Goal: Transaction & Acquisition: Purchase product/service

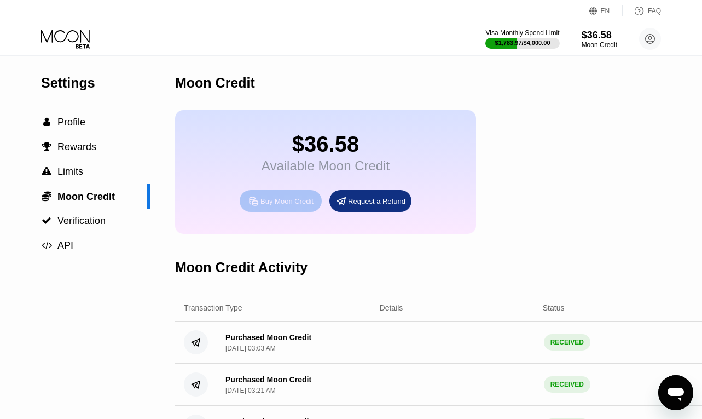
click at [261, 201] on div "Buy Moon Credit" at bounding box center [287, 201] width 53 height 9
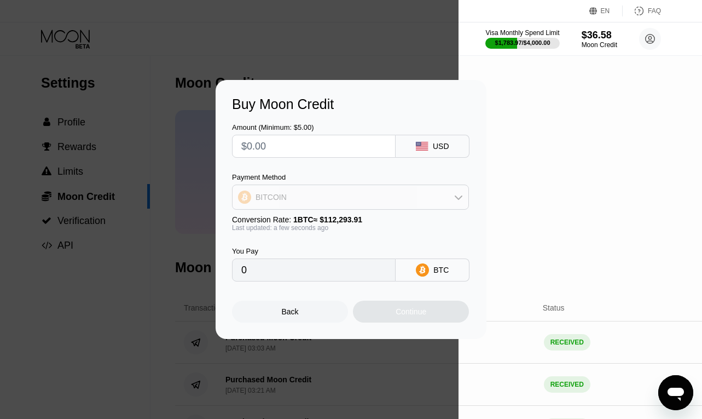
click at [320, 194] on div "BITCOIN" at bounding box center [351, 197] width 236 height 22
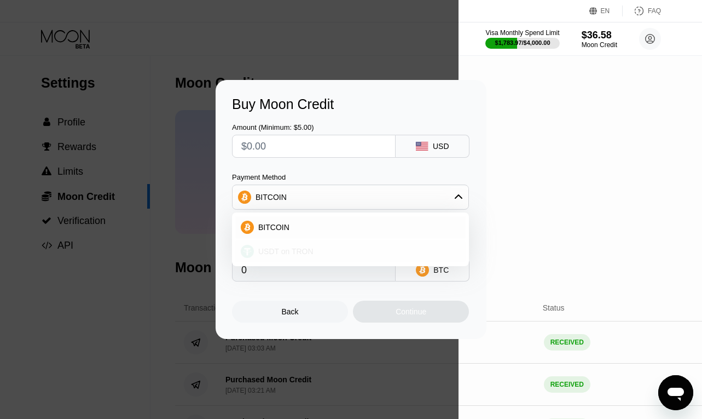
click at [295, 250] on span "USDT on TRON" at bounding box center [285, 251] width 55 height 9
type input "0.00"
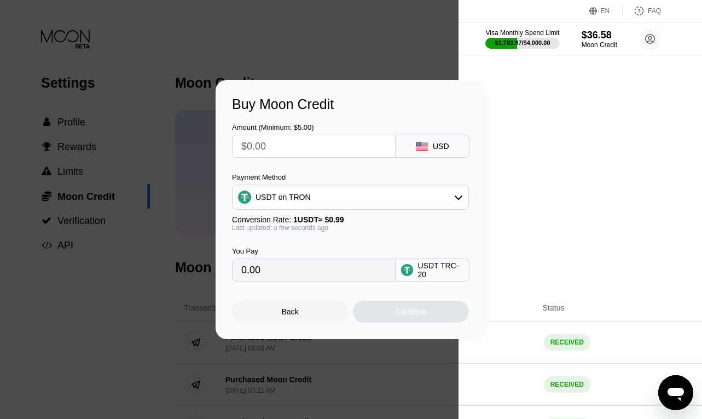
click at [303, 152] on input "text" at bounding box center [313, 146] width 145 height 22
type input "$3"
type input "3.03"
type input "$35"
type input "35.35"
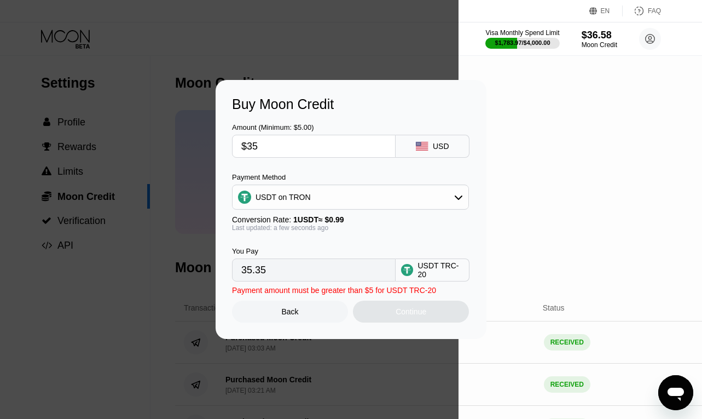
type input "$350"
type input "353.54"
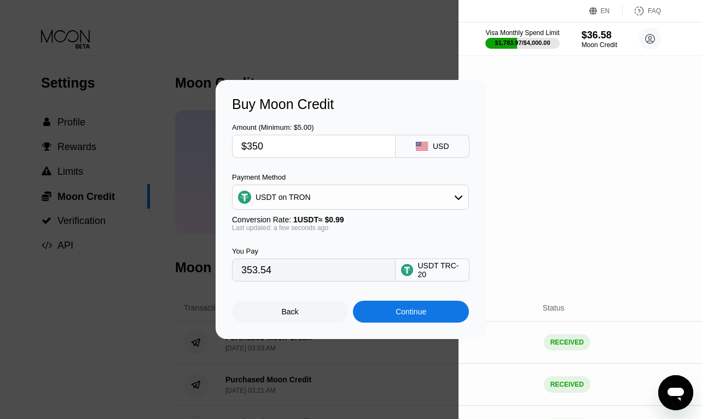
type input "$350"
click at [393, 319] on div "Continue" at bounding box center [411, 312] width 116 height 22
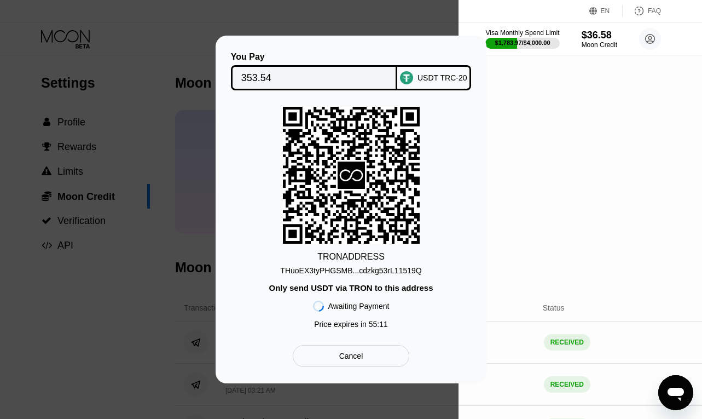
click at [458, 127] on div "You Pay 353.54 USDT TRC-20 TRON ADDRESS THuoEX3tyPHGSMB...cdzkg53rL11519Q Only …" at bounding box center [351, 210] width 702 height 348
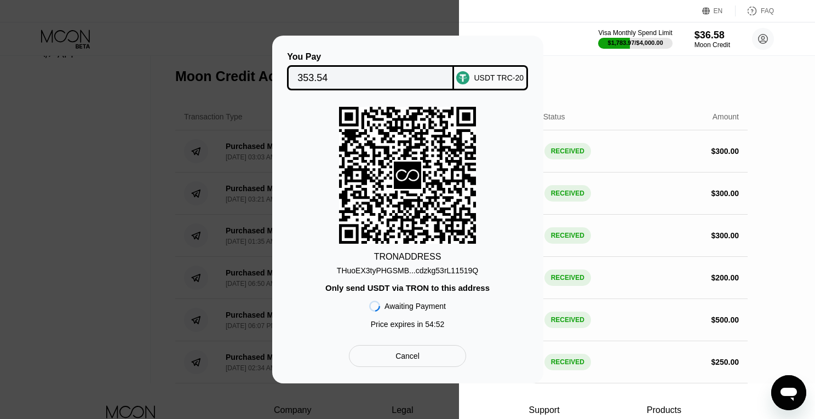
scroll to position [180, 0]
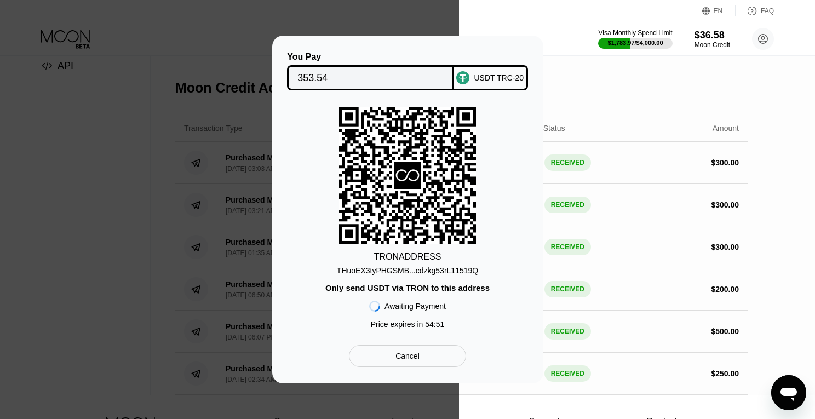
click at [403, 16] on div at bounding box center [229, 209] width 459 height 419
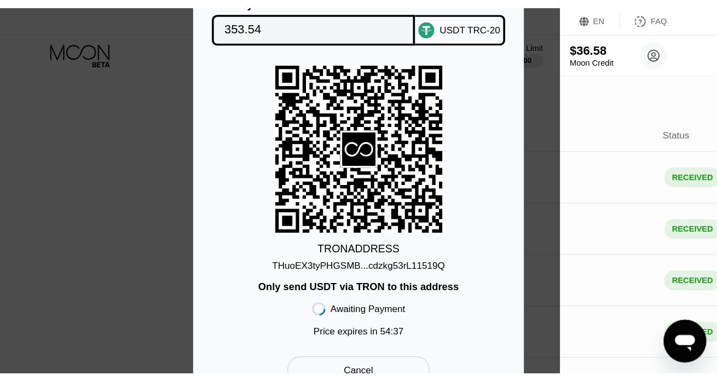
scroll to position [0, 0]
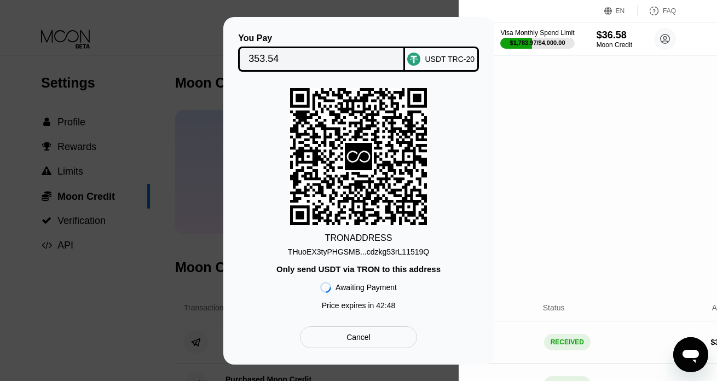
click at [400, 250] on div "THuoEX3tyPHGSMB...cdzkg53rL11519Q" at bounding box center [358, 251] width 141 height 9
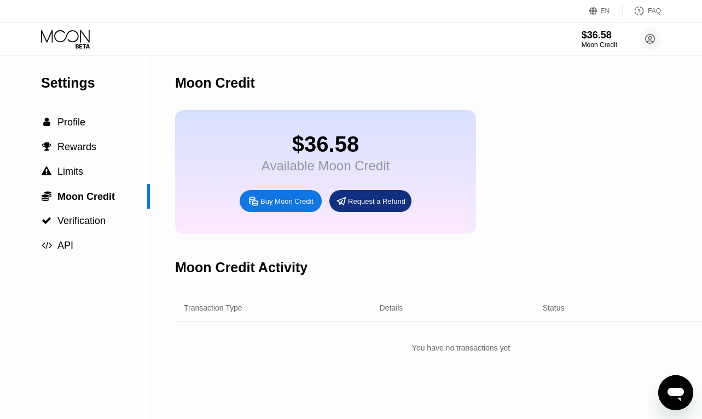
click at [73, 25] on div "$36.58 Moon Credit Julien julientalon3@gmail.com  Home Settings Support Career…" at bounding box center [351, 38] width 702 height 33
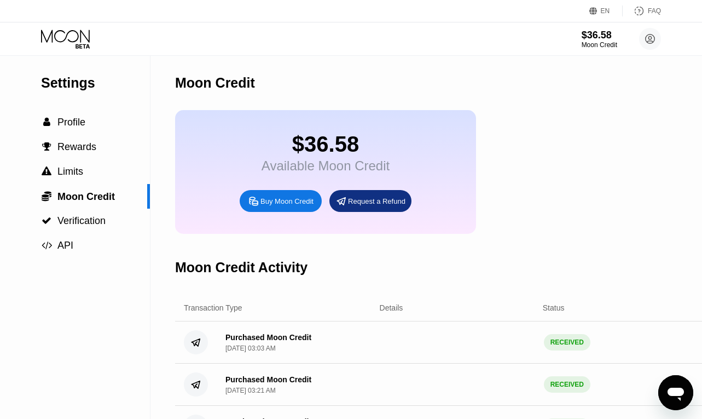
click at [73, 34] on icon at bounding box center [66, 39] width 51 height 19
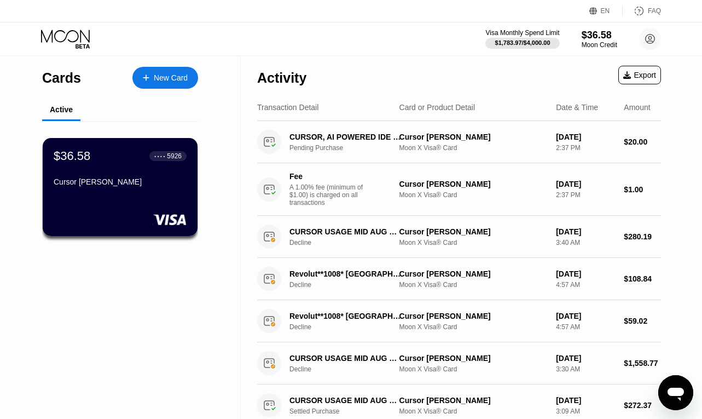
click at [116, 137] on div "$36.58 ● ● ● ● 5926 Cursor Vincent" at bounding box center [120, 190] width 190 height 138
click at [118, 159] on div "$36.58 ● ● ● ● 5926" at bounding box center [120, 155] width 134 height 14
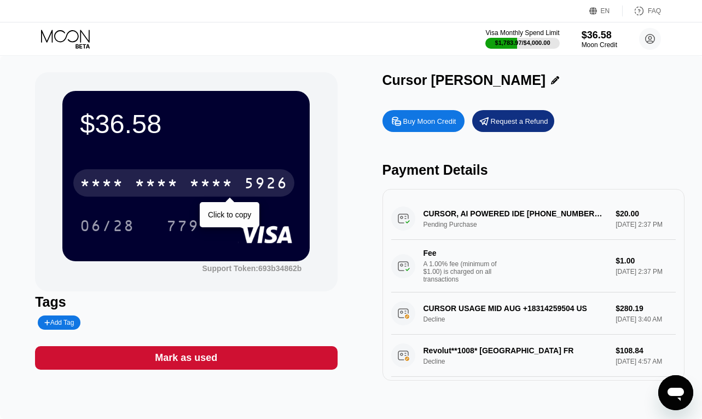
click at [120, 185] on div "* * * *" at bounding box center [102, 185] width 44 height 18
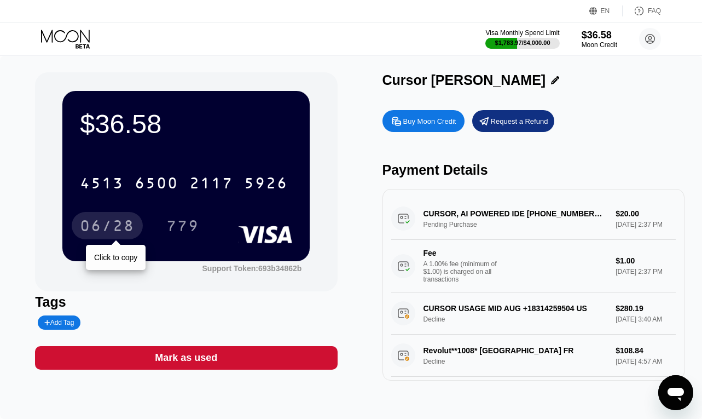
click at [114, 233] on div "06/28" at bounding box center [107, 227] width 55 height 18
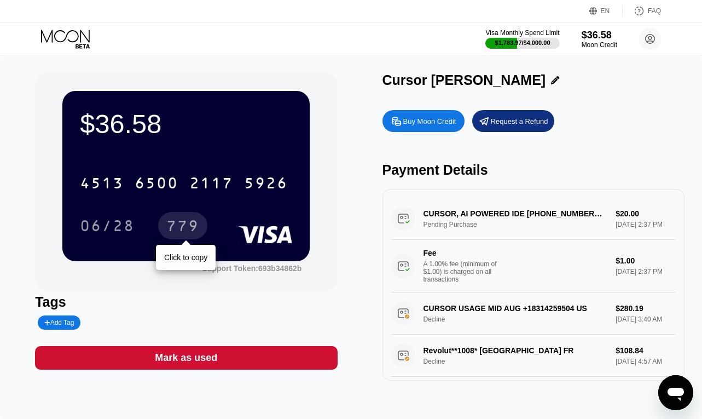
click at [178, 226] on div "779" at bounding box center [182, 227] width 33 height 18
click at [596, 139] on div "Buy Moon Credit Request a Refund Payment Details CURSOR, AI POWERED IDE +183142…" at bounding box center [534, 243] width 302 height 276
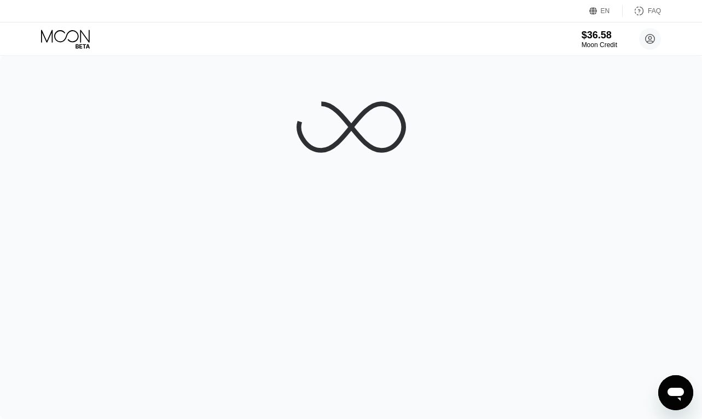
click at [537, 111] on div at bounding box center [351, 237] width 702 height 363
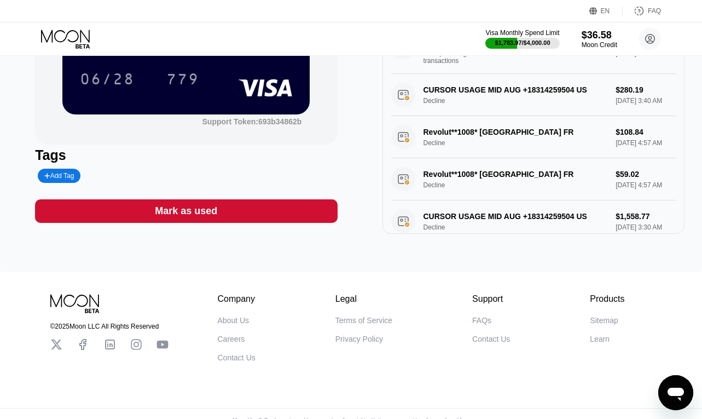
scroll to position [162, 0]
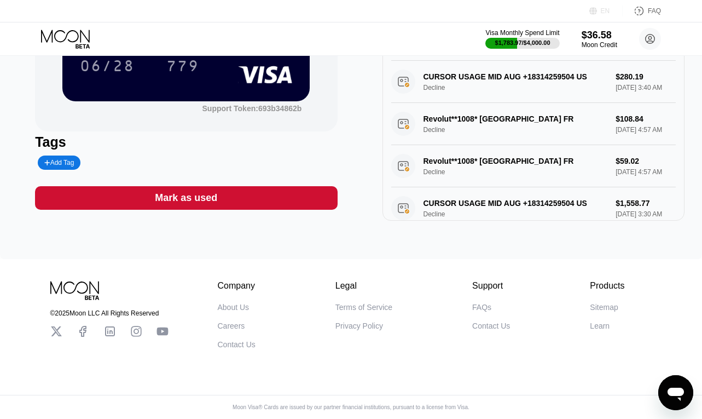
click at [602, 13] on div "EN" at bounding box center [605, 11] width 9 height 8
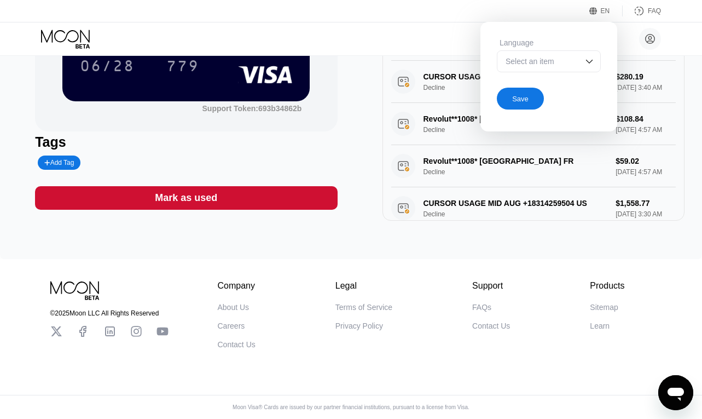
click at [548, 67] on div "Select an item" at bounding box center [549, 61] width 104 height 22
click at [575, 64] on div "Select an item" at bounding box center [541, 61] width 76 height 9
click at [580, 50] on div "Select an item" at bounding box center [549, 61] width 104 height 22
click at [559, 103] on div at bounding box center [549, 105] width 103 height 22
click at [531, 97] on div "Save" at bounding box center [520, 99] width 47 height 22
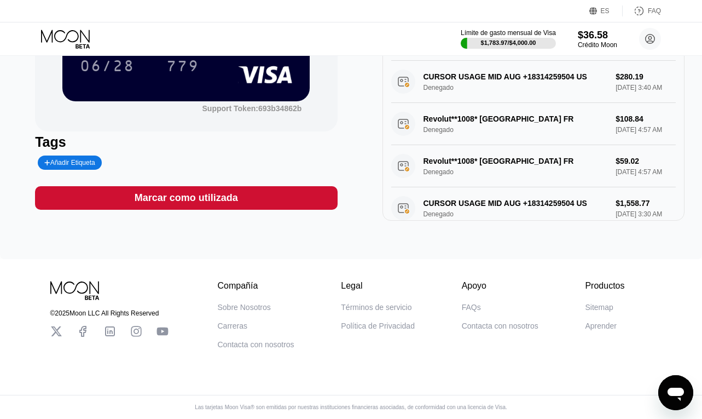
click at [608, 11] on div "ES" at bounding box center [605, 11] width 9 height 8
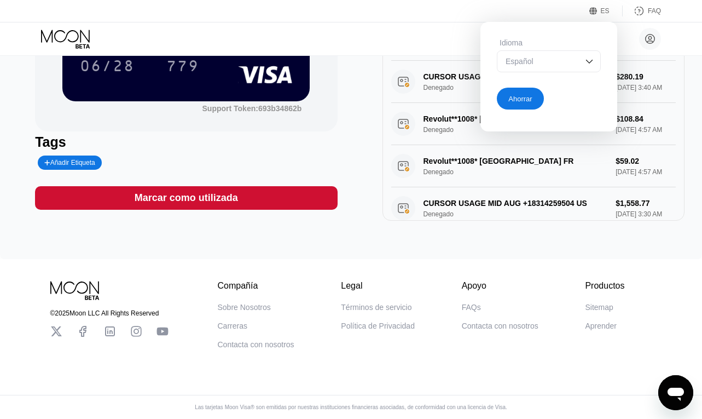
click at [568, 51] on div "Español" at bounding box center [549, 61] width 104 height 22
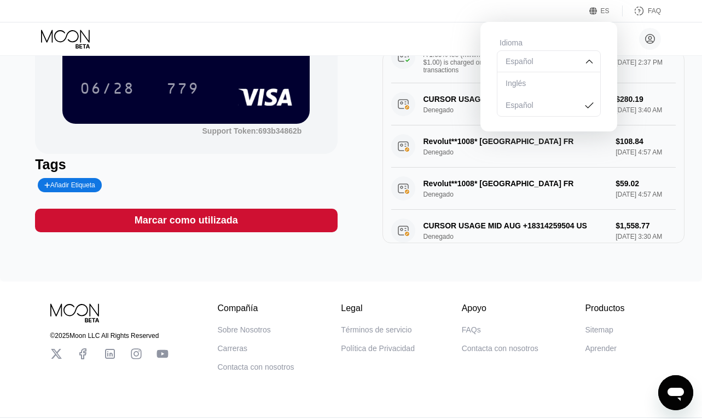
scroll to position [134, 0]
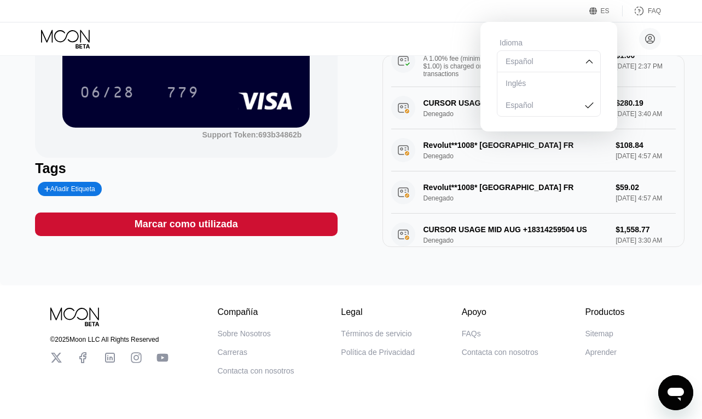
click at [541, 87] on div "Inglés" at bounding box center [549, 83] width 92 height 9
click at [517, 102] on div "Ahorrar" at bounding box center [521, 98] width 24 height 9
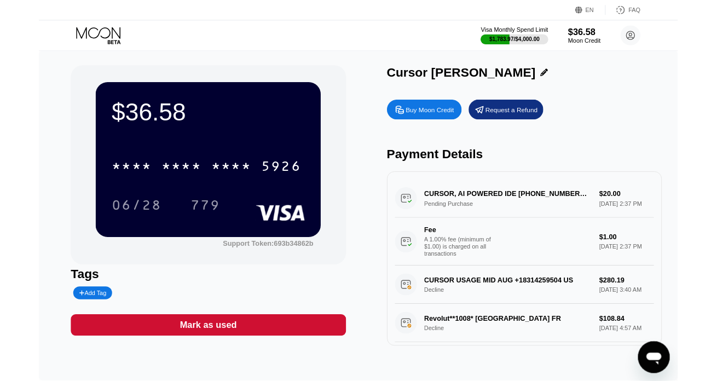
scroll to position [0, 0]
